Goal: Navigation & Orientation: Find specific page/section

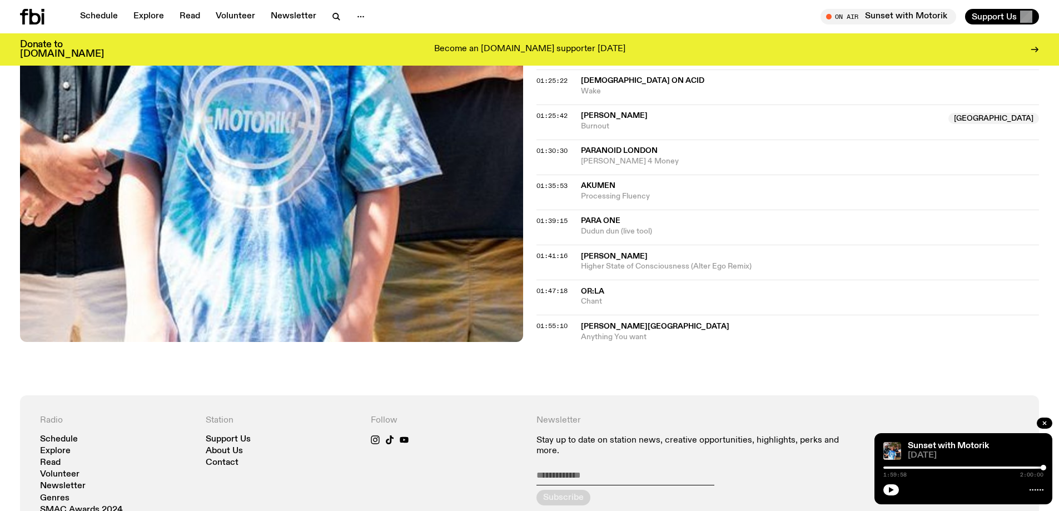
scroll to position [722, 0]
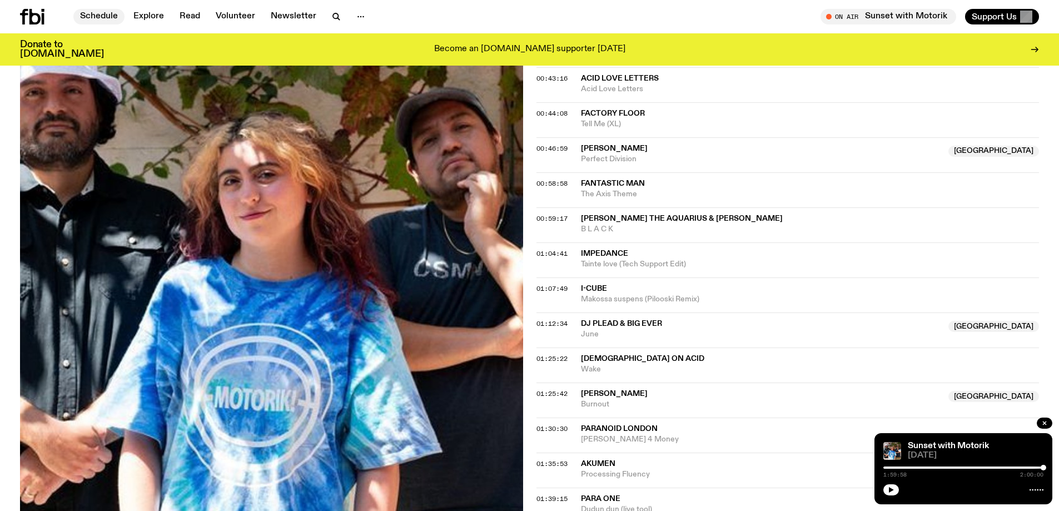
click at [103, 13] on link "Schedule" at bounding box center [98, 17] width 51 height 16
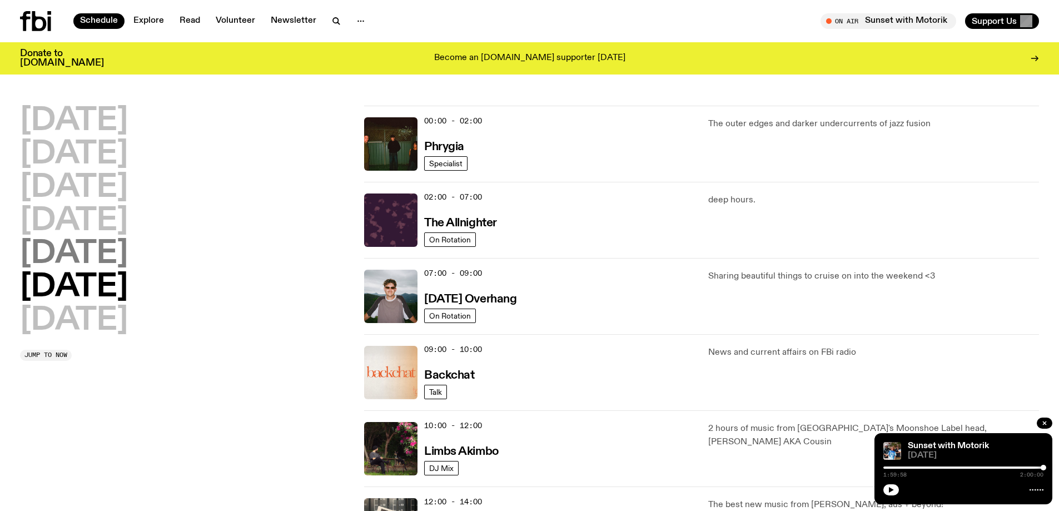
click at [77, 258] on h2 "[DATE]" at bounding box center [74, 254] width 108 height 31
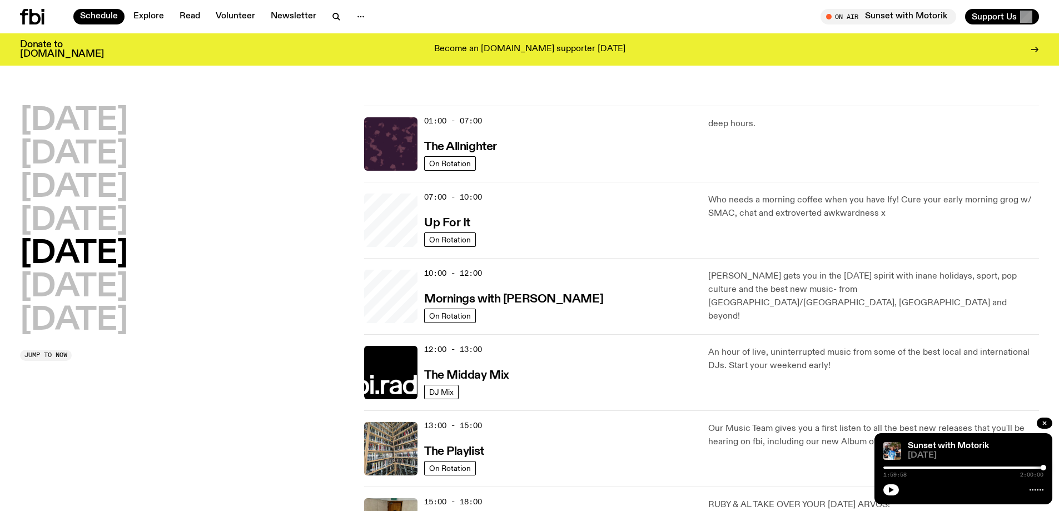
scroll to position [31, 0]
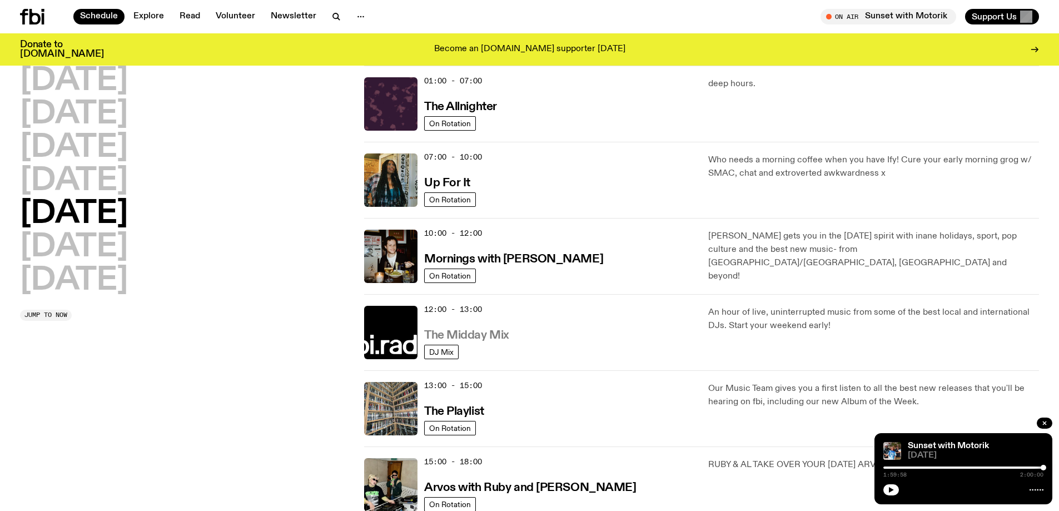
click at [465, 330] on h3 "The Midday Mix" at bounding box center [466, 336] width 85 height 12
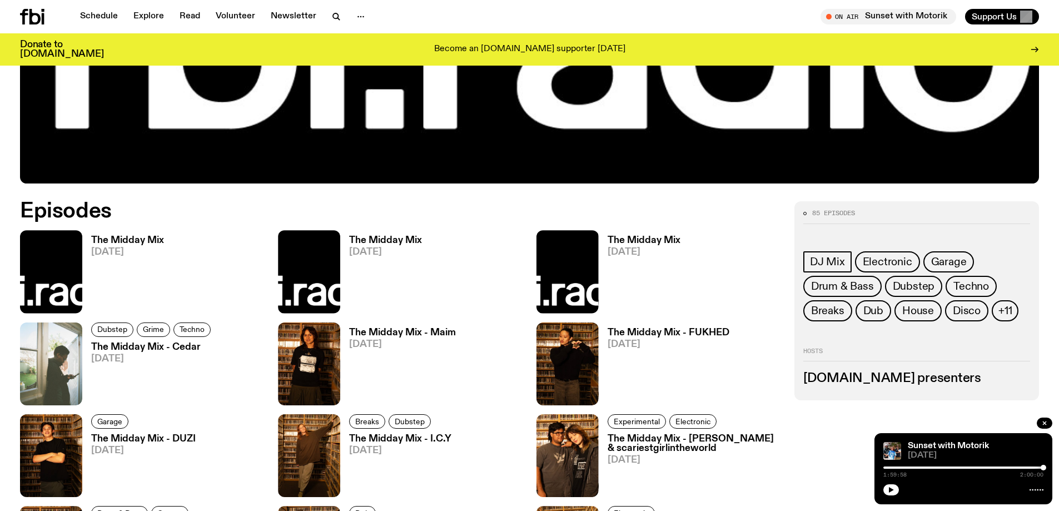
scroll to position [547, 0]
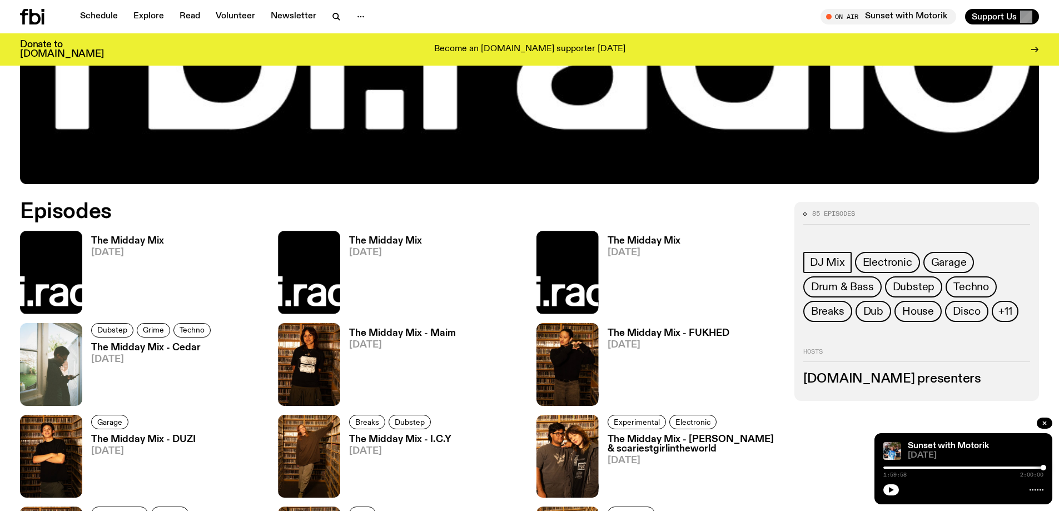
click at [127, 239] on h3 "The Midday Mix" at bounding box center [127, 240] width 73 height 9
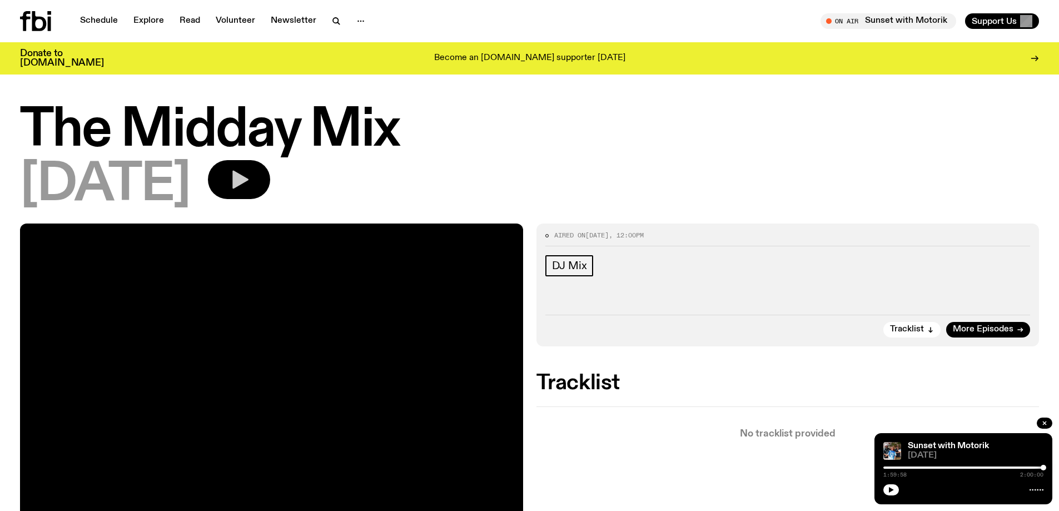
click at [249, 175] on icon "button" at bounding box center [240, 180] width 16 height 18
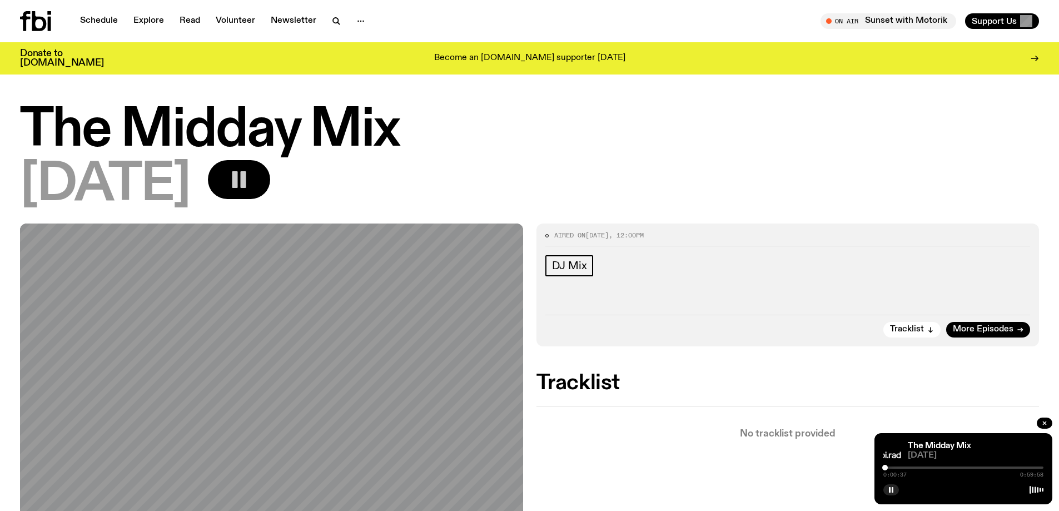
click at [885, 465] on div at bounding box center [885, 468] width 6 height 6
click at [891, 465] on div at bounding box center [888, 468] width 6 height 6
click at [85, 21] on link "Schedule" at bounding box center [98, 21] width 51 height 16
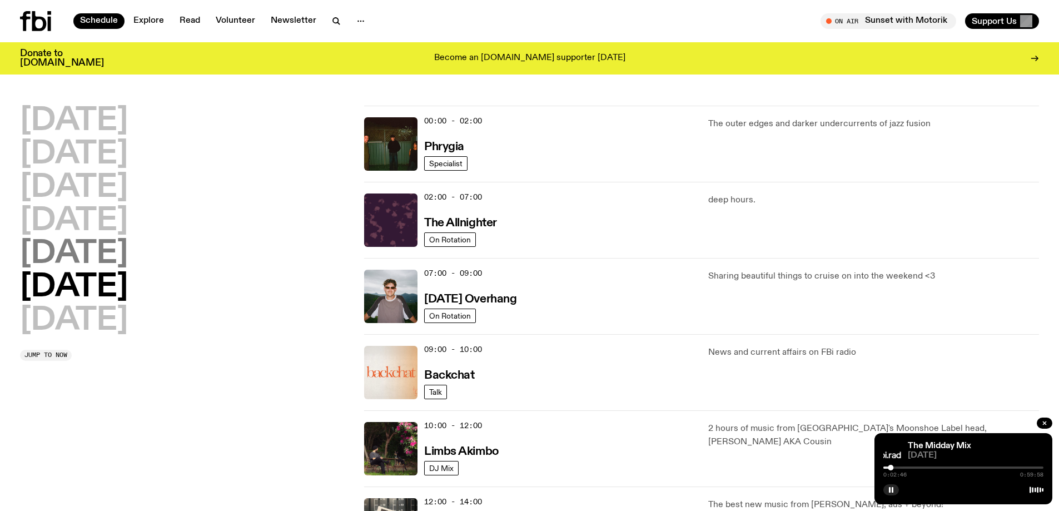
click at [63, 254] on h2 "[DATE]" at bounding box center [74, 254] width 108 height 31
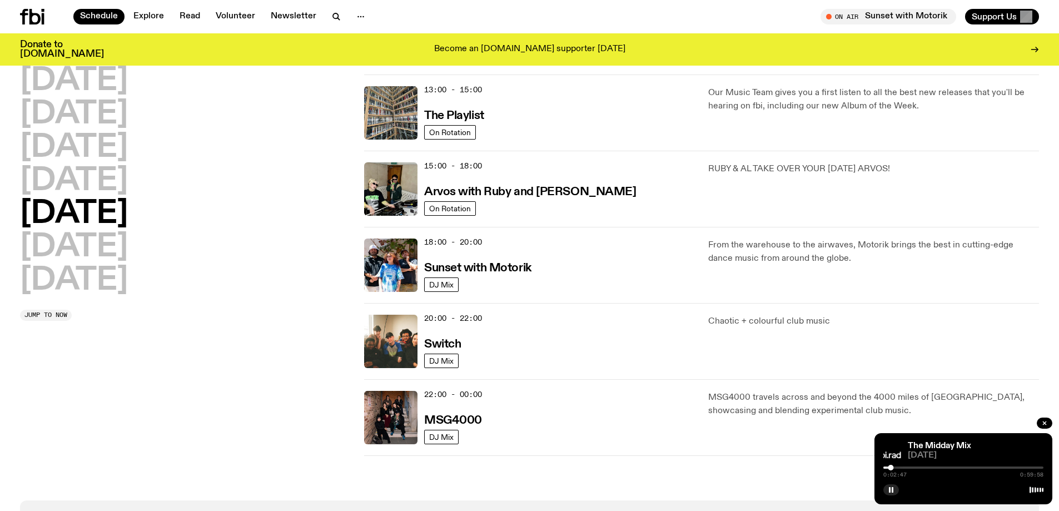
scroll to position [420, 0]
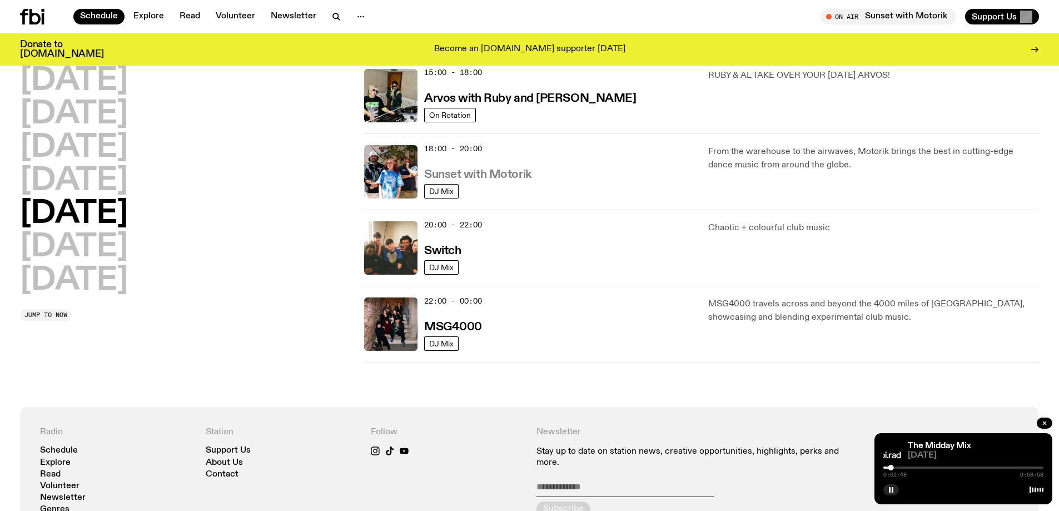
click at [466, 175] on h3 "Sunset with Motorik" at bounding box center [477, 175] width 107 height 12
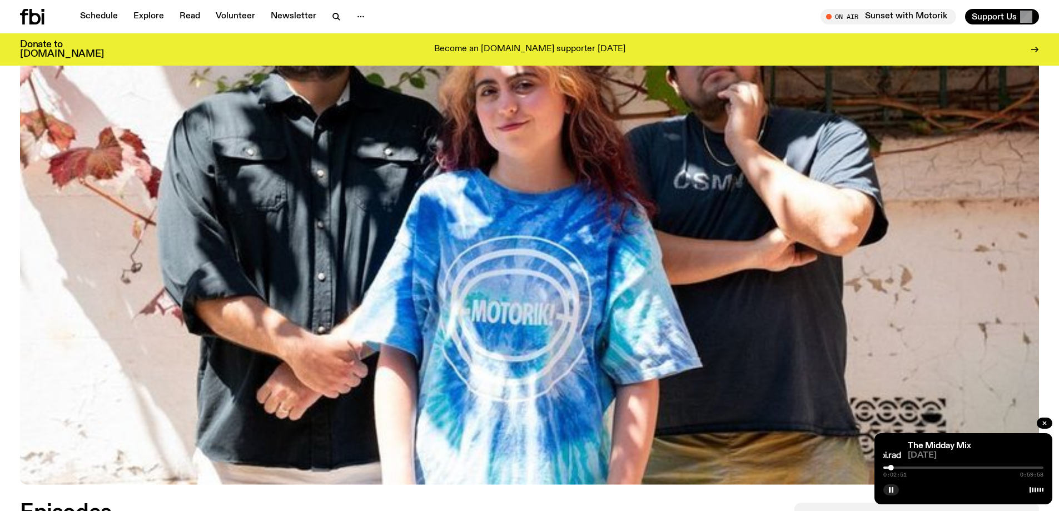
scroll to position [492, 0]
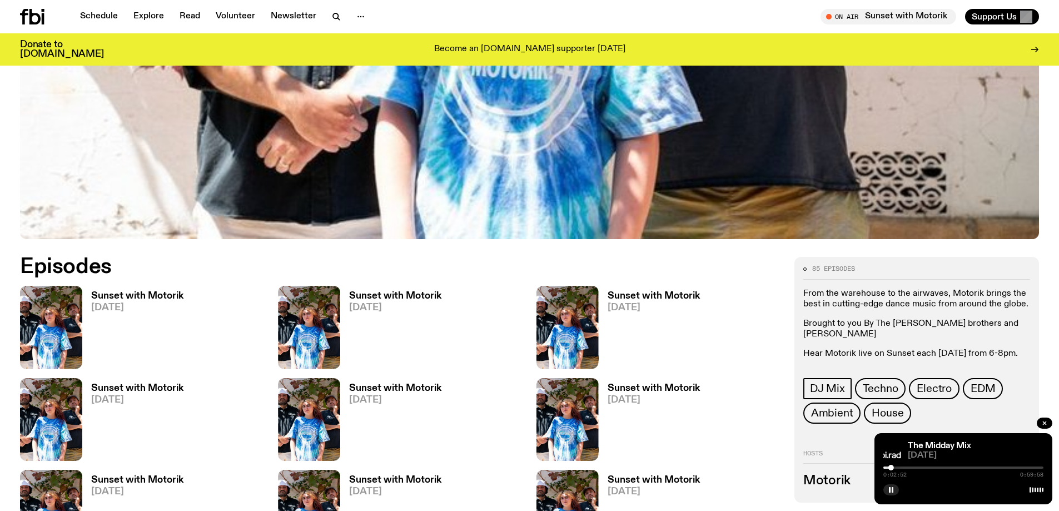
click at [106, 297] on h3 "Sunset with Motorik" at bounding box center [137, 295] width 92 height 9
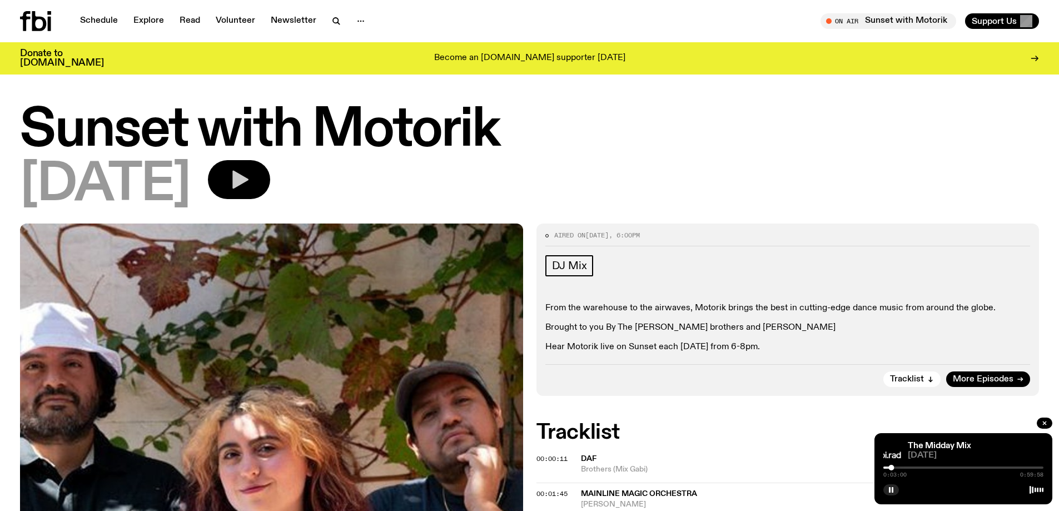
click at [250, 187] on icon "button" at bounding box center [239, 179] width 22 height 22
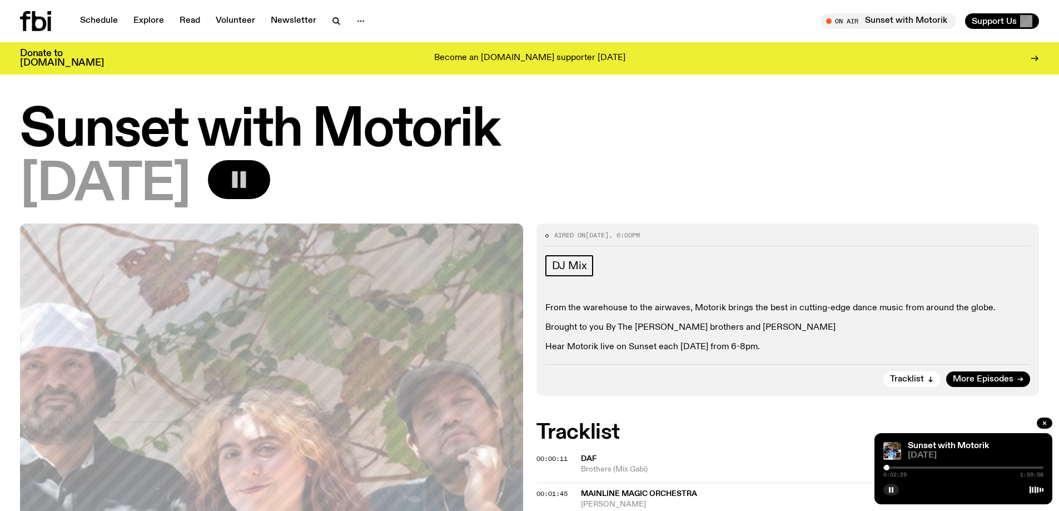
click at [887, 468] on div at bounding box center [887, 468] width 6 height 6
